Goal: Information Seeking & Learning: Learn about a topic

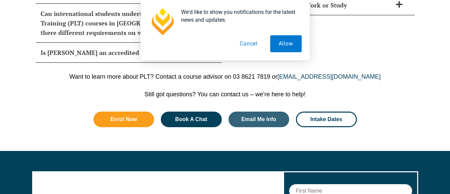
scroll to position [3123, 0]
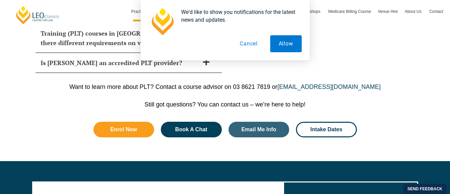
click at [246, 44] on button "Cancel" at bounding box center [248, 43] width 35 height 17
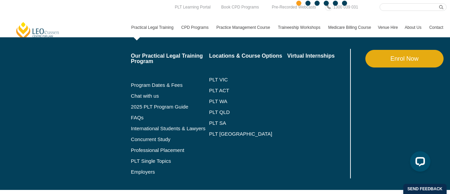
scroll to position [1918, 0]
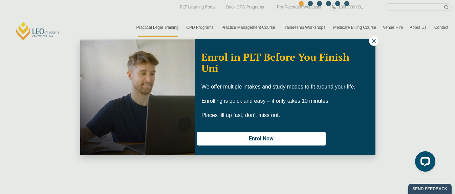
click at [375, 40] on icon at bounding box center [374, 41] width 6 height 6
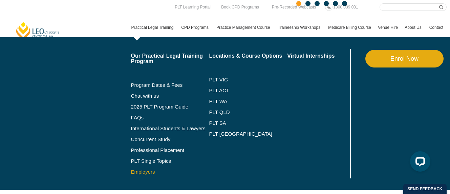
click at [141, 170] on link "Employers" at bounding box center [170, 171] width 78 height 5
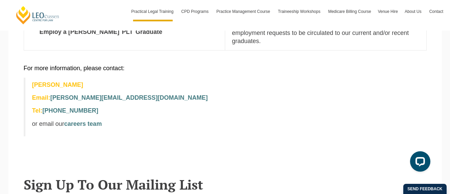
scroll to position [346, 0]
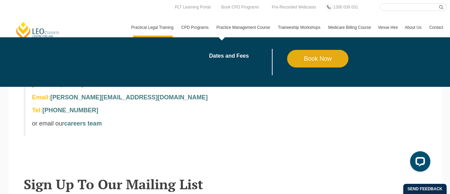
click at [234, 51] on li "Dates and Fees" at bounding box center [248, 62] width 78 height 26
click at [234, 53] on link "Dates and Fees" at bounding box center [248, 55] width 78 height 5
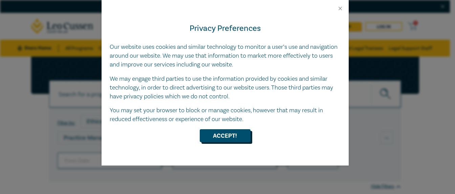
click at [221, 142] on button "Accept!" at bounding box center [225, 135] width 51 height 13
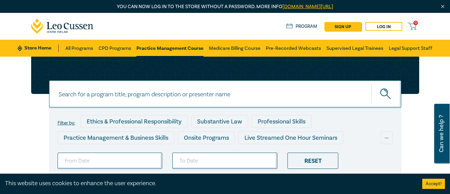
click at [429, 186] on button "Accept!" at bounding box center [433, 184] width 23 height 10
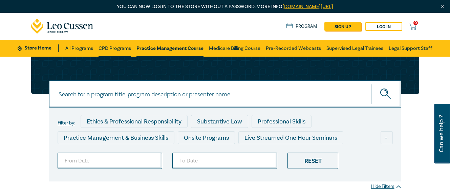
click at [123, 47] on link "CPD Programs" at bounding box center [115, 48] width 33 height 17
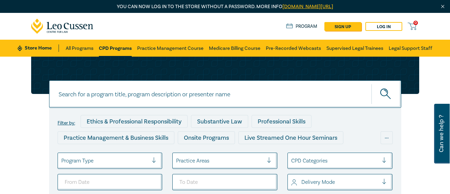
click at [106, 91] on input at bounding box center [225, 93] width 352 height 27
type input "intellectual Property"
click at [372, 84] on button "submit" at bounding box center [387, 94] width 30 height 21
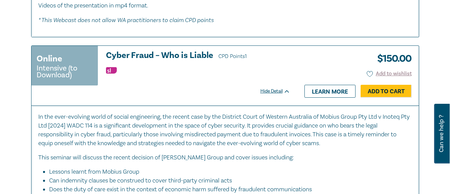
scroll to position [1633, 0]
